Goal: Task Accomplishment & Management: Manage account settings

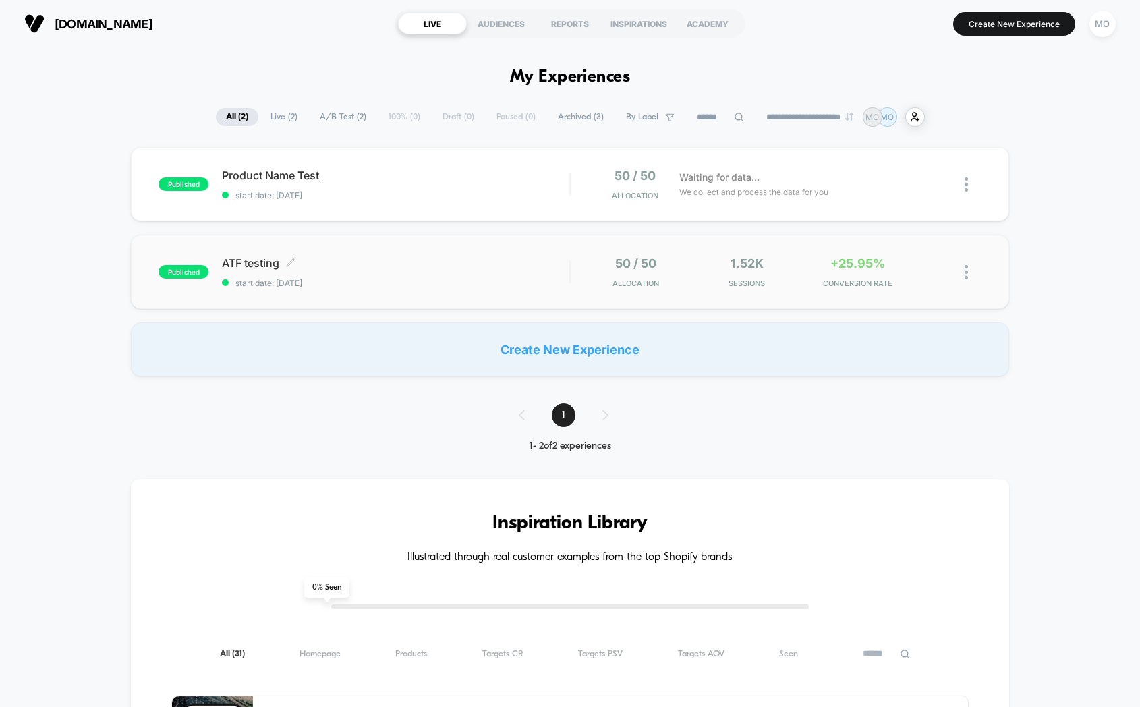
click at [327, 266] on span "ATF testing Click to edit experience details" at bounding box center [395, 262] width 347 height 13
